Goal: Navigation & Orientation: Find specific page/section

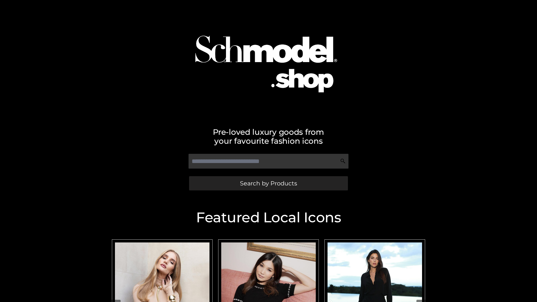
click at [268, 183] on span "Search by Products" at bounding box center [268, 183] width 57 height 6
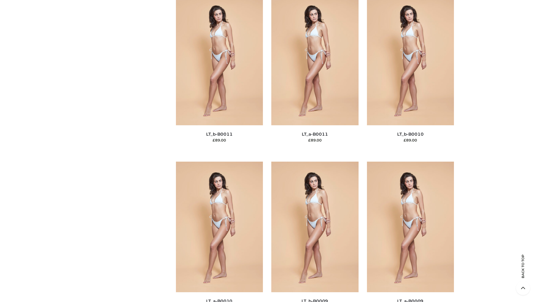
scroll to position [2513, 0]
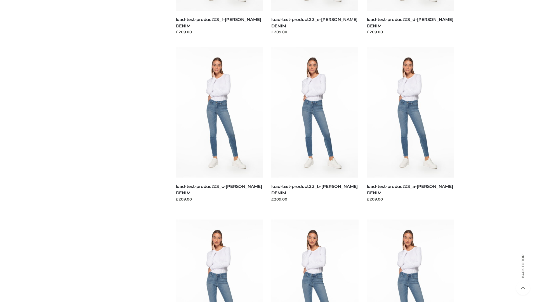
scroll to position [491, 0]
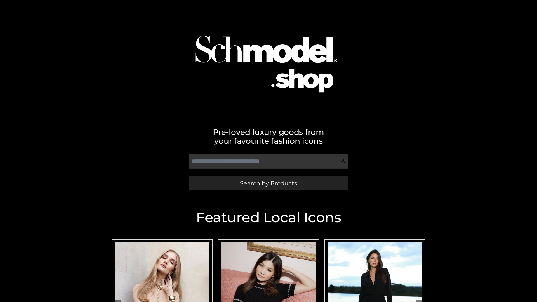
click at [268, 183] on span "Search by Products" at bounding box center [268, 183] width 57 height 6
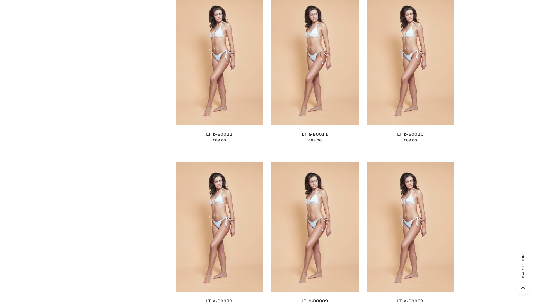
scroll to position [2513, 0]
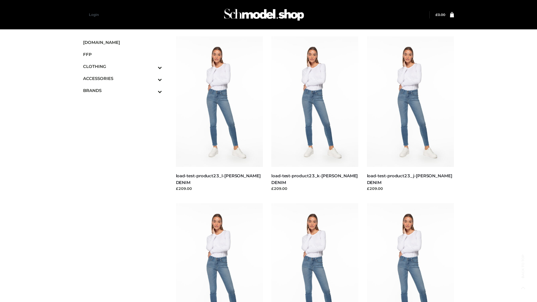
scroll to position [491, 0]
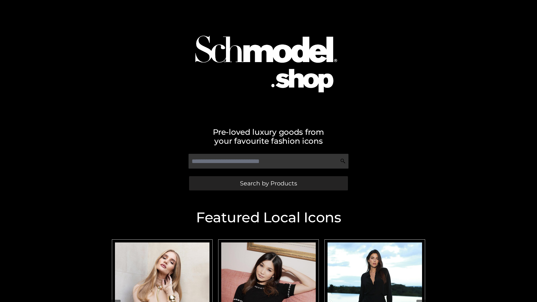
click at [268, 183] on span "Search by Products" at bounding box center [268, 183] width 57 height 6
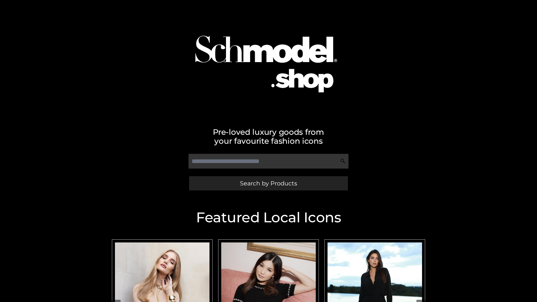
click at [268, 183] on span "Search by Products" at bounding box center [268, 183] width 57 height 6
